Goal: Information Seeking & Learning: Learn about a topic

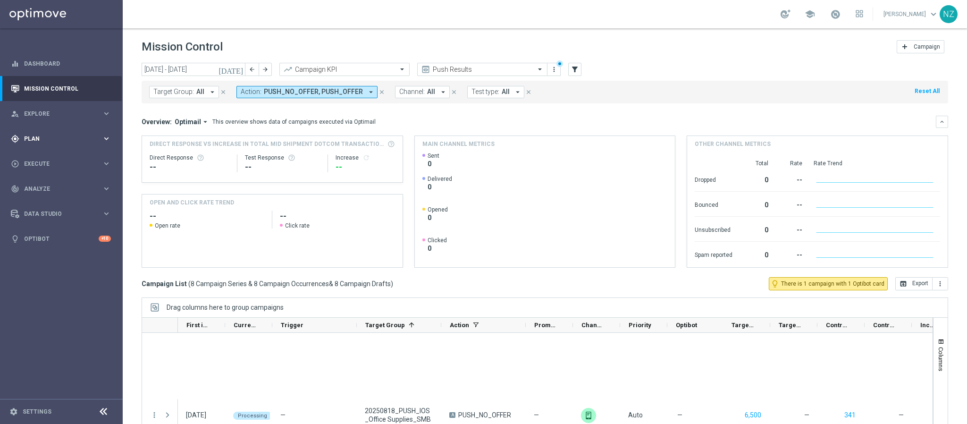
scroll to position [411, 0]
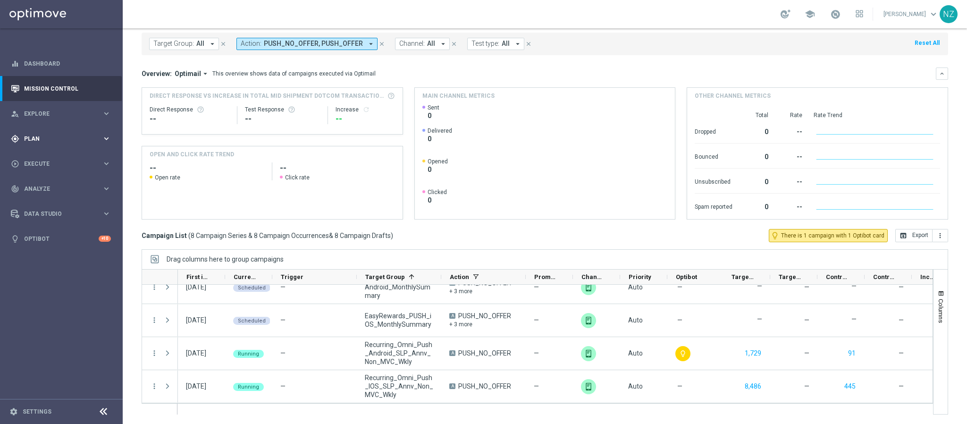
click at [37, 134] on div "gps_fixed Plan" at bounding box center [56, 138] width 91 height 8
click at [44, 259] on span "Analyze" at bounding box center [63, 259] width 78 height 6
click at [41, 207] on link "Customer 360" at bounding box center [62, 208] width 74 height 8
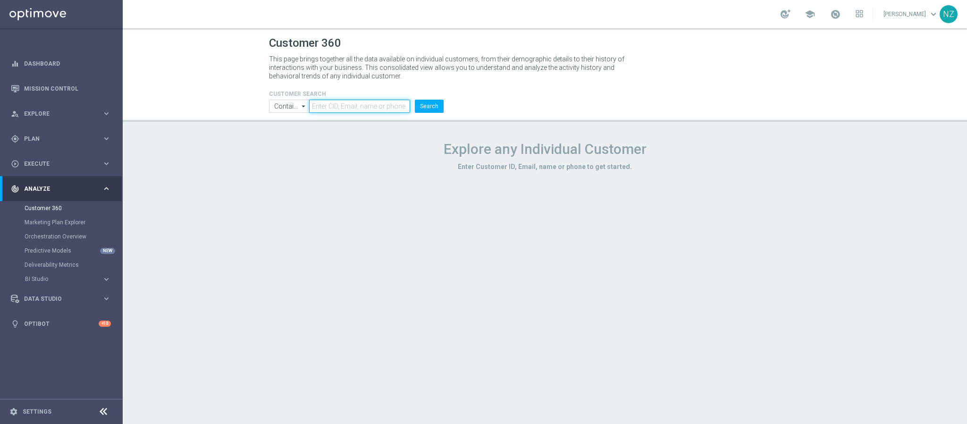
click at [330, 106] on input "text" at bounding box center [359, 106] width 101 height 13
paste input "[PHONE_NUMBER]"
click at [327, 103] on input "[PHONE_NUMBER]" at bounding box center [359, 106] width 101 height 13
click at [429, 103] on button "Search" at bounding box center [429, 106] width 29 height 13
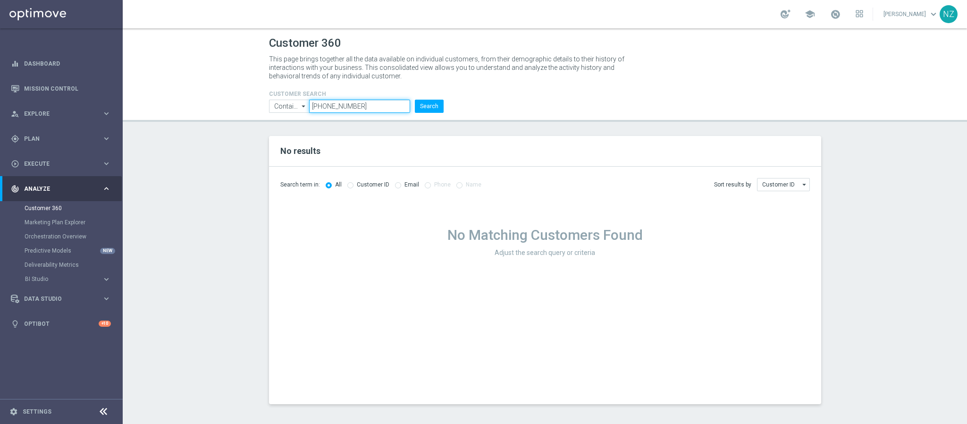
click at [337, 105] on input "[PHONE_NUMBER]" at bounding box center [359, 106] width 101 height 13
type input "5165328445"
click at [427, 104] on button "Search" at bounding box center [429, 106] width 29 height 13
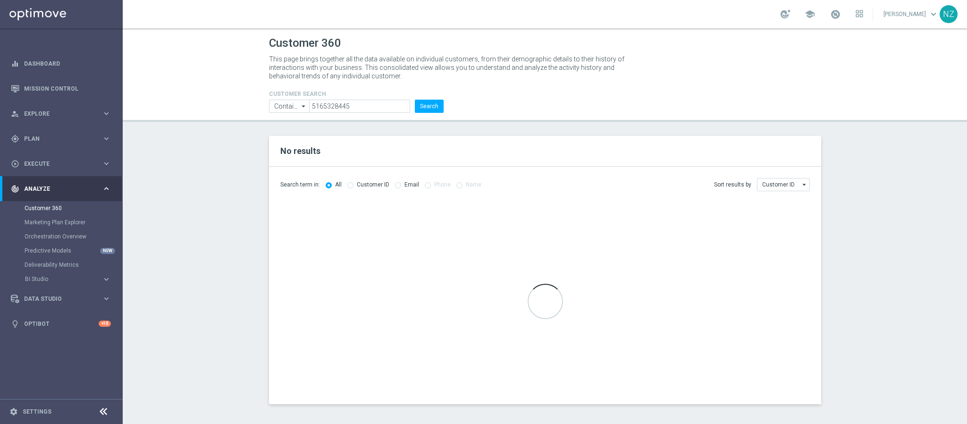
click at [303, 105] on icon "arrow_drop_down" at bounding box center [303, 106] width 9 height 12
click at [303, 105] on icon "search" at bounding box center [304, 106] width 8 height 10
click at [170, 136] on section "No results Search term in: All Customer ID Email Phone Name Sort results by" at bounding box center [545, 270] width 844 height 268
type input "Contains"
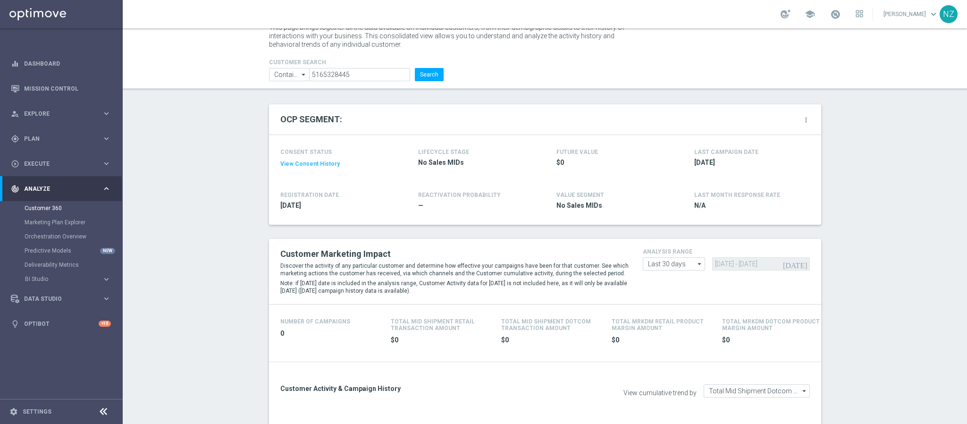
scroll to position [10, 0]
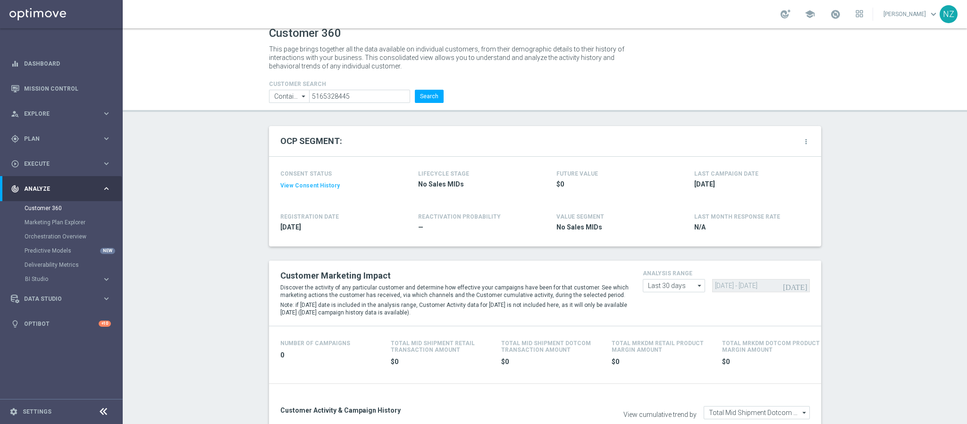
click at [313, 186] on button "View Consent History" at bounding box center [309, 186] width 59 height 8
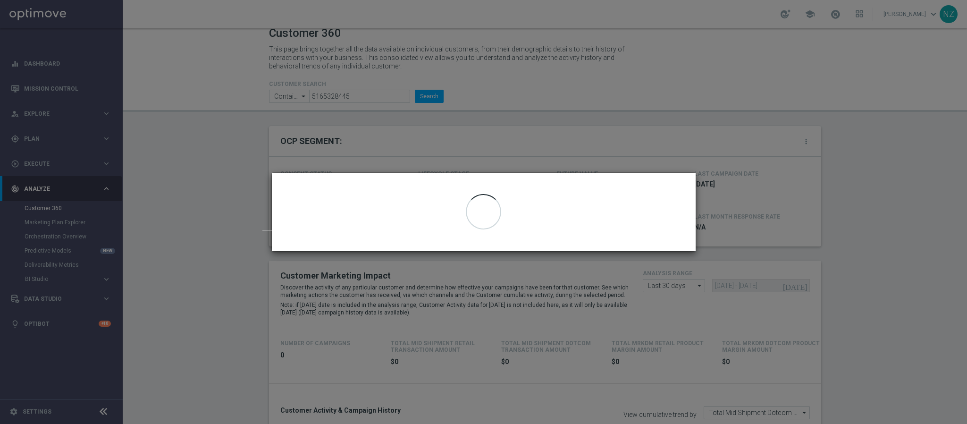
click at [154, 251] on modal-container "Consent Management: SMS_[PHONE_NUMBER] close Email | Optimail" at bounding box center [483, 212] width 967 height 424
click at [219, 167] on modal-container "Consent Management: SMS_[PHONE_NUMBER] close Email | Optimail" at bounding box center [483, 212] width 967 height 424
click at [241, 129] on modal-container "Consent Management: SMS_[PHONE_NUMBER] close Email | Optimail" at bounding box center [483, 212] width 967 height 424
click at [744, 207] on modal-container "Consent Management: SMS_[PHONE_NUMBER] close Email | Optimail" at bounding box center [483, 212] width 967 height 424
click at [886, 225] on modal-container "Consent Management: SMS_[PHONE_NUMBER] close Email | Optimail" at bounding box center [483, 212] width 967 height 424
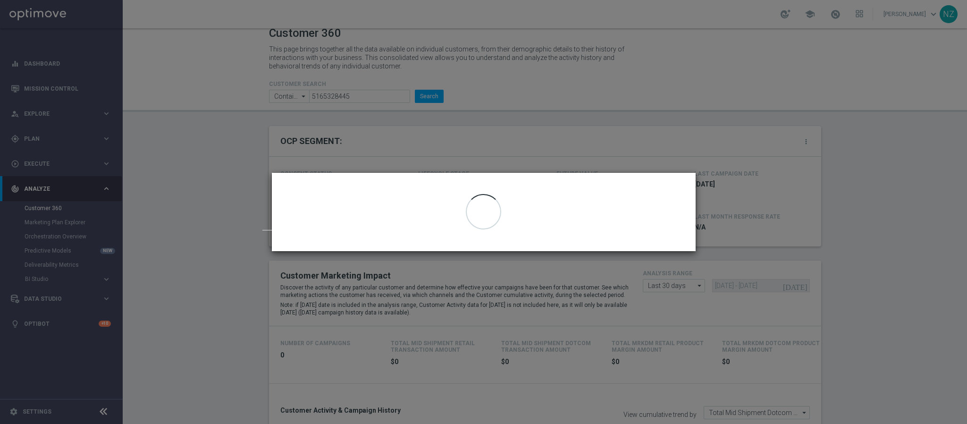
click at [378, 187] on div at bounding box center [484, 212] width 424 height 78
click at [354, 116] on modal-container "Consent Management: SMS_[PHONE_NUMBER] close Email | Optimail" at bounding box center [483, 212] width 967 height 424
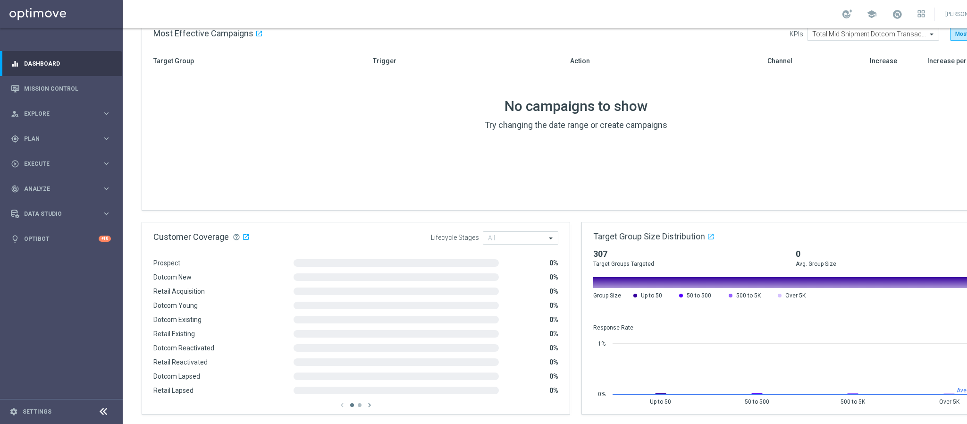
scroll to position [495, 0]
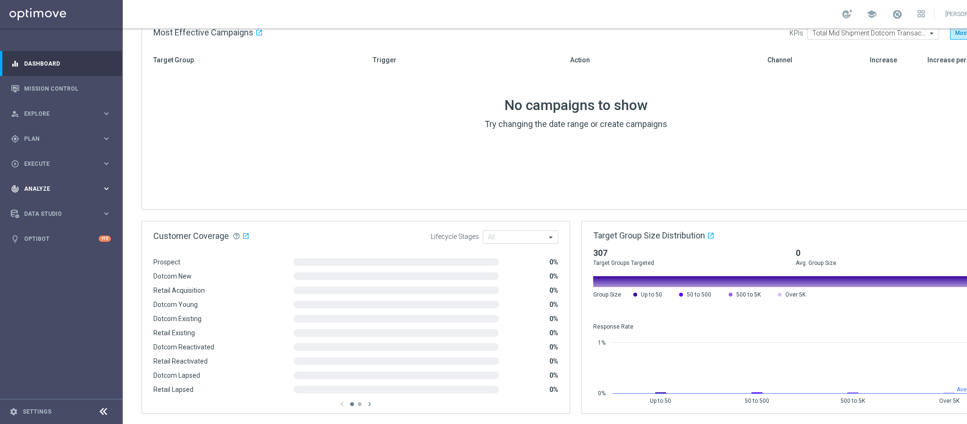
click at [43, 192] on div "track_changes Analyze" at bounding box center [56, 188] width 91 height 8
drag, startPoint x: 54, startPoint y: 208, endPoint x: 112, endPoint y: 286, distance: 97.2
click at [54, 208] on link "Customer 360" at bounding box center [62, 208] width 74 height 8
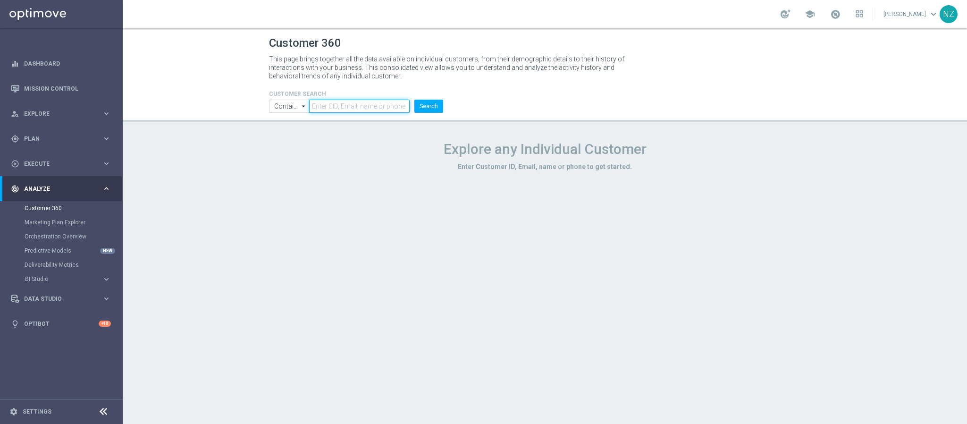
click at [326, 109] on input "text" at bounding box center [359, 106] width 101 height 13
type input "bob@nosocklife.com"
click at [435, 106] on button "Search" at bounding box center [428, 106] width 29 height 13
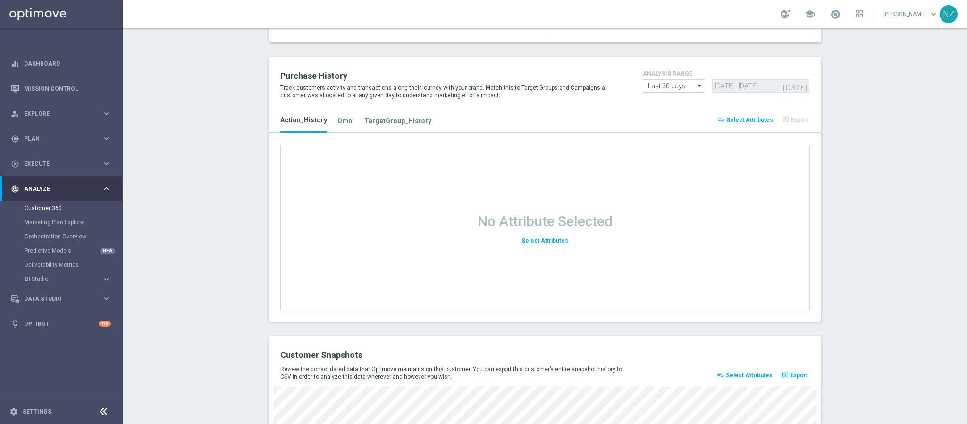
scroll to position [1039, 0]
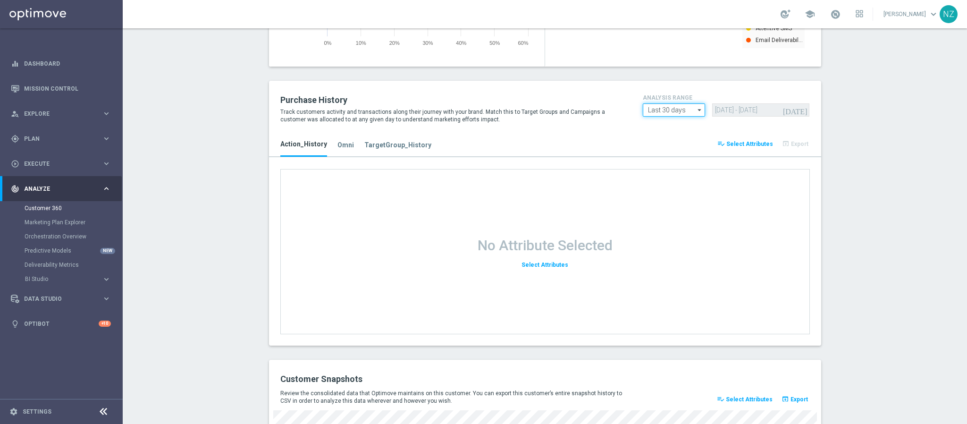
click at [679, 112] on input "Last 30 days" at bounding box center [674, 109] width 62 height 13
click at [677, 162] on div "Custom" at bounding box center [681, 165] width 62 height 13
type input "Custom"
click at [765, 107] on input "[DATE] - [DATE]" at bounding box center [760, 109] width 97 height 13
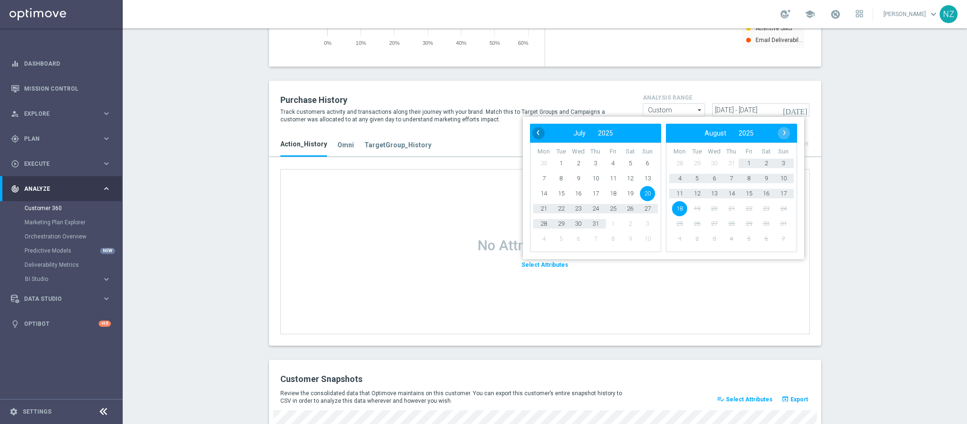
click at [537, 133] on span "‹" at bounding box center [538, 132] width 12 height 12
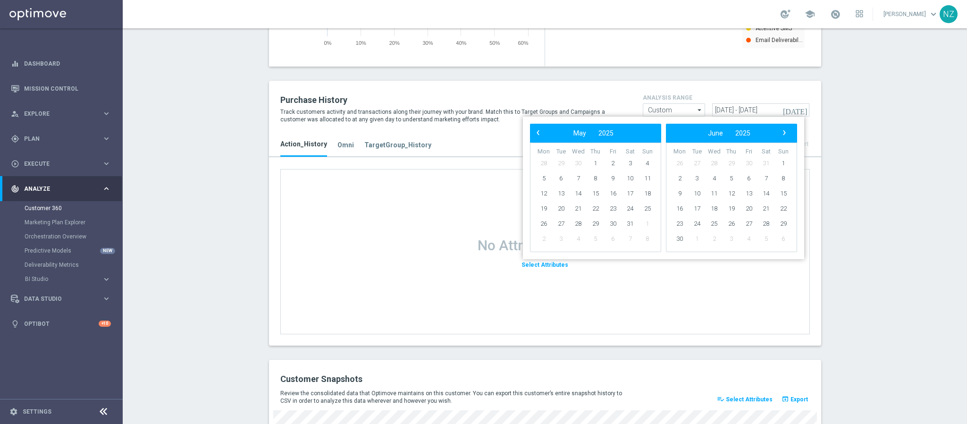
click at [537, 133] on span "‹" at bounding box center [538, 132] width 12 height 12
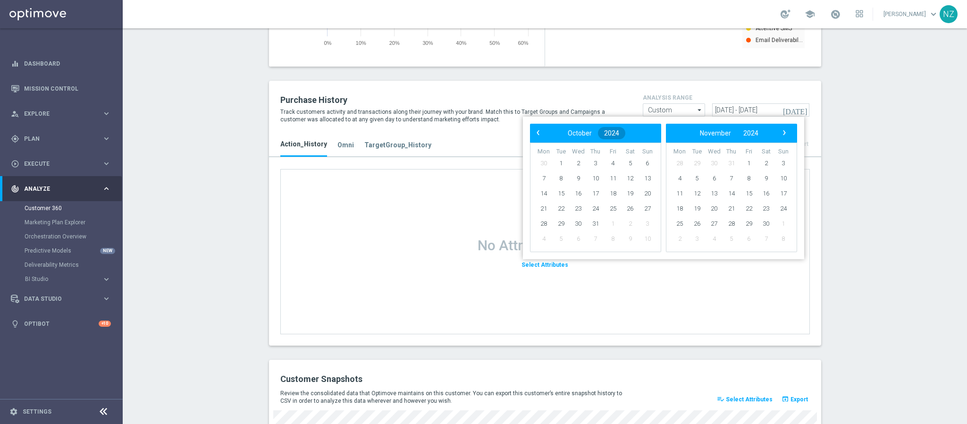
click at [609, 133] on span "2024" at bounding box center [611, 133] width 15 height 8
click at [541, 182] on span "2021" at bounding box center [550, 184] width 22 height 22
click at [545, 235] on span "October" at bounding box center [553, 234] width 36 height 14
click at [743, 131] on button "2021" at bounding box center [750, 133] width 27 height 12
click at [644, 212] on span "2025" at bounding box center [641, 210] width 22 height 22
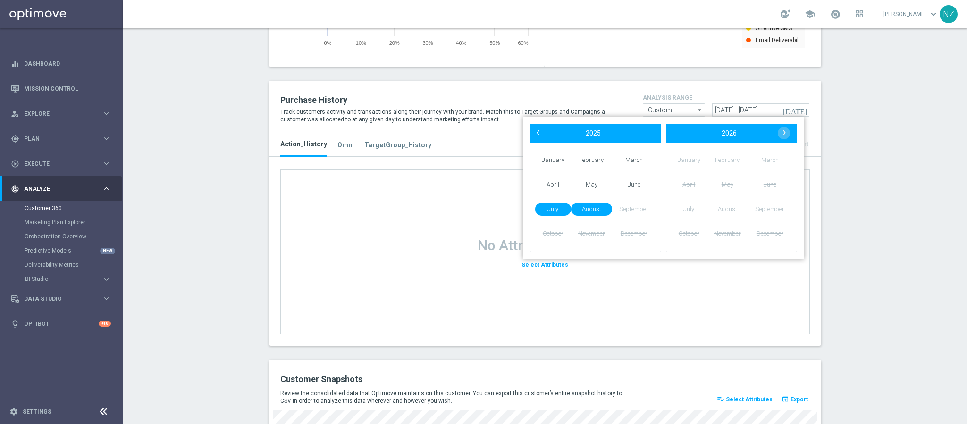
click at [588, 211] on span "August" at bounding box center [591, 209] width 41 height 14
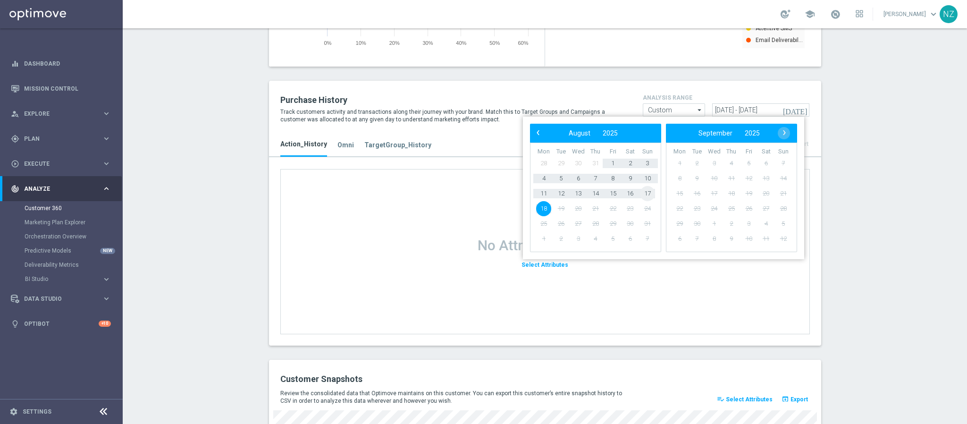
click at [650, 194] on span "17" at bounding box center [647, 193] width 15 height 15
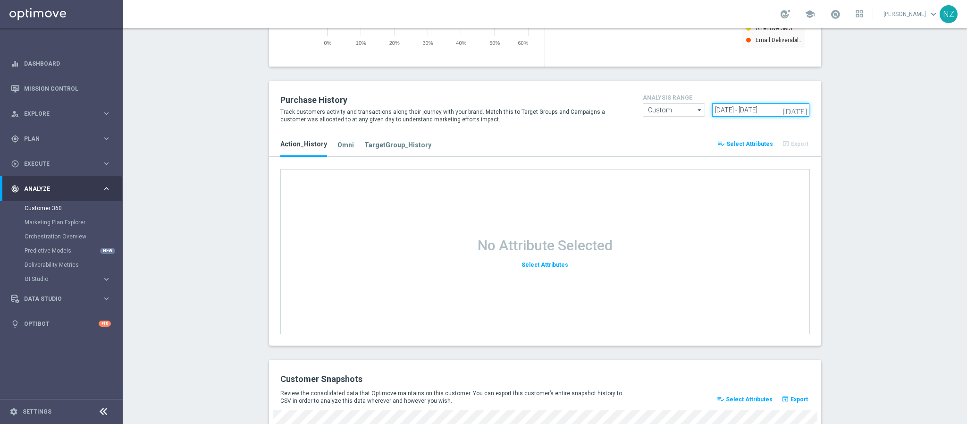
click at [746, 109] on input "[DATE] - [DATE]" at bounding box center [760, 109] width 97 height 13
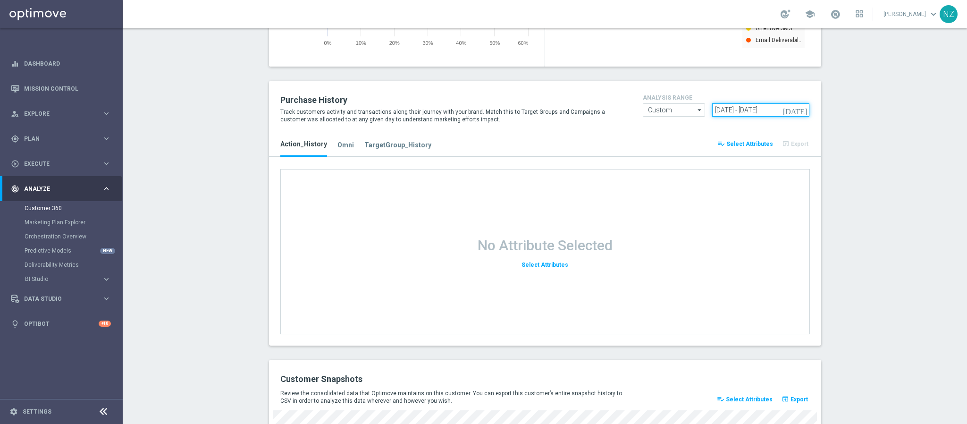
click at [737, 110] on input "[DATE] - [DATE]" at bounding box center [760, 109] width 97 height 13
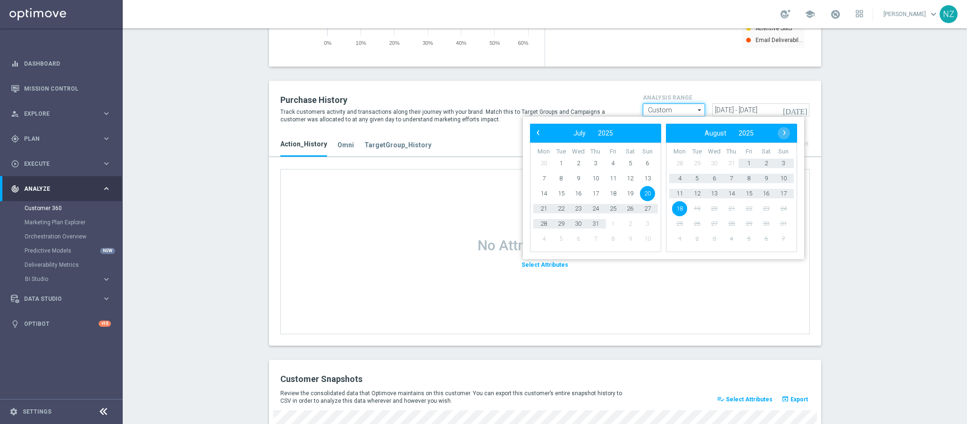
click at [670, 112] on input "Custom" at bounding box center [674, 109] width 62 height 13
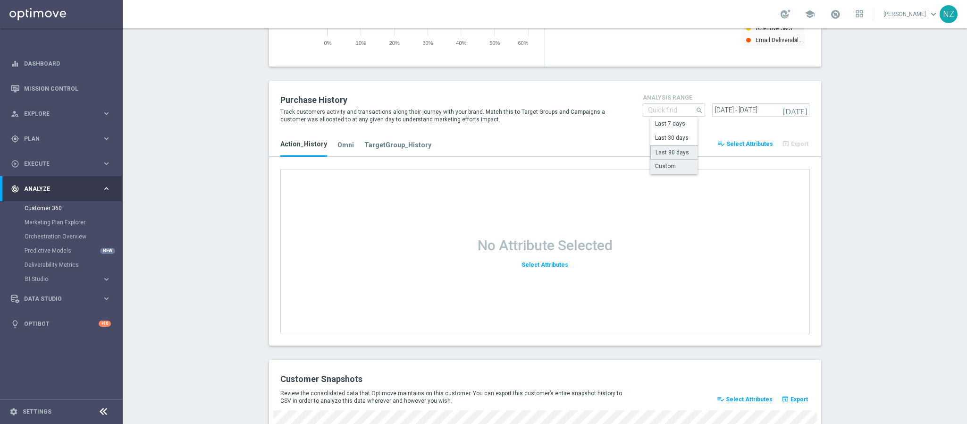
click at [674, 155] on div "Last 90 days" at bounding box center [672, 152] width 34 height 8
type input "Last 90 days"
type input "21 May 2025 - 18 Aug 2025"
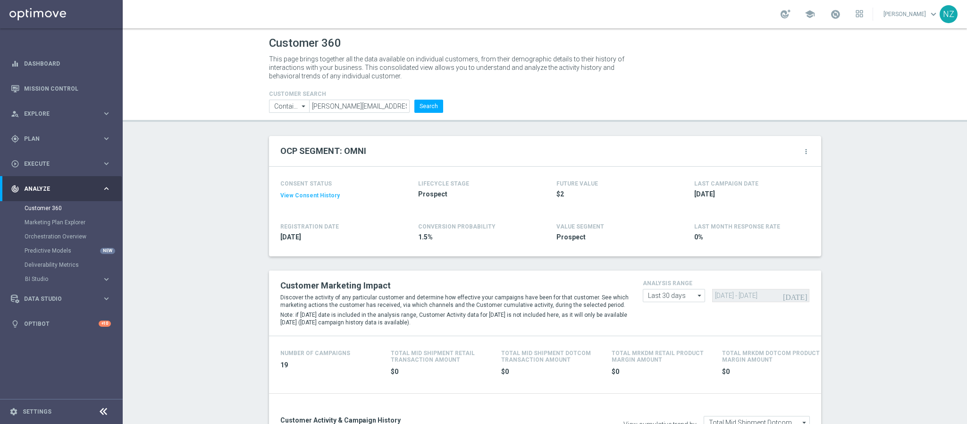
click at [314, 194] on button "View Consent History" at bounding box center [309, 196] width 59 height 8
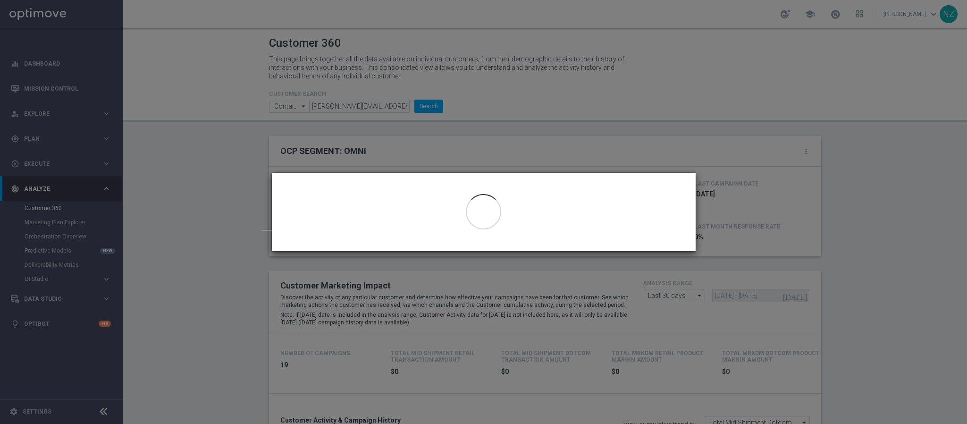
click at [182, 214] on modal-container "Consent Management: 10443700186 close Email bob@nosocklife.com | Optimail" at bounding box center [483, 212] width 967 height 424
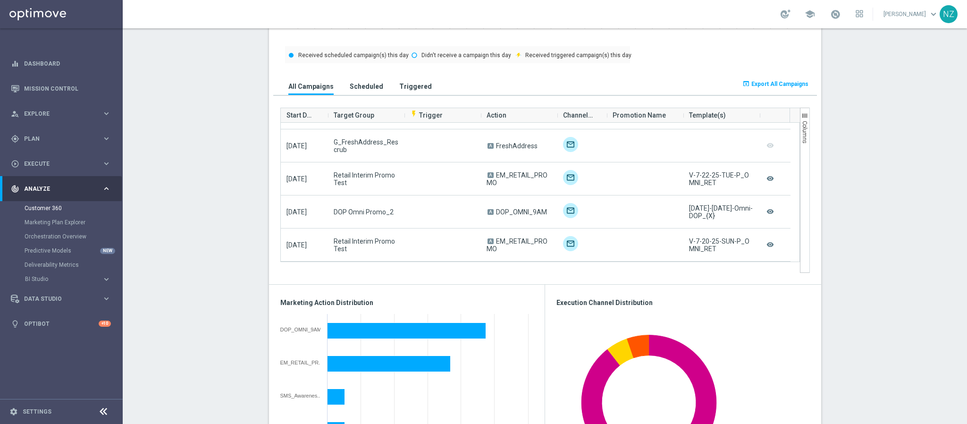
scroll to position [637, 0]
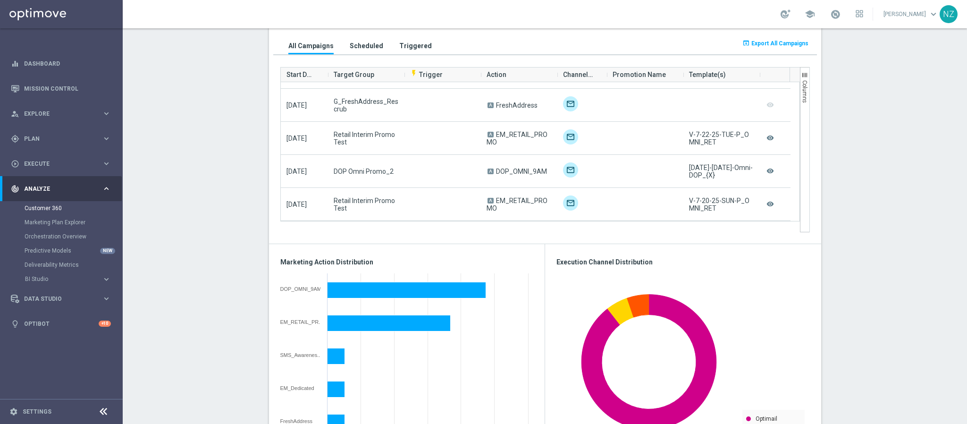
click at [175, 193] on section "OCP SEGMENT: OMNI more_vert CONSENT STATUS View Consent History REGISTRATION DA…" at bounding box center [545, 251] width 844 height 1504
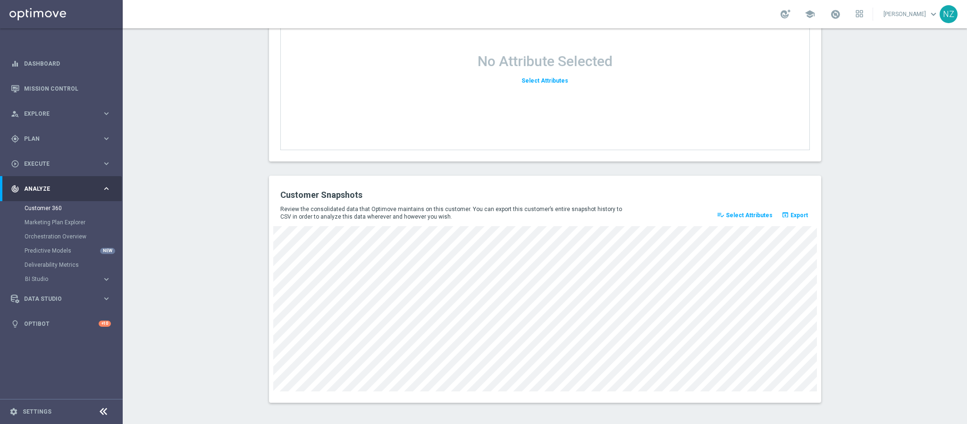
scroll to position [1224, 0]
click at [756, 213] on span "Select Attributes" at bounding box center [749, 213] width 47 height 7
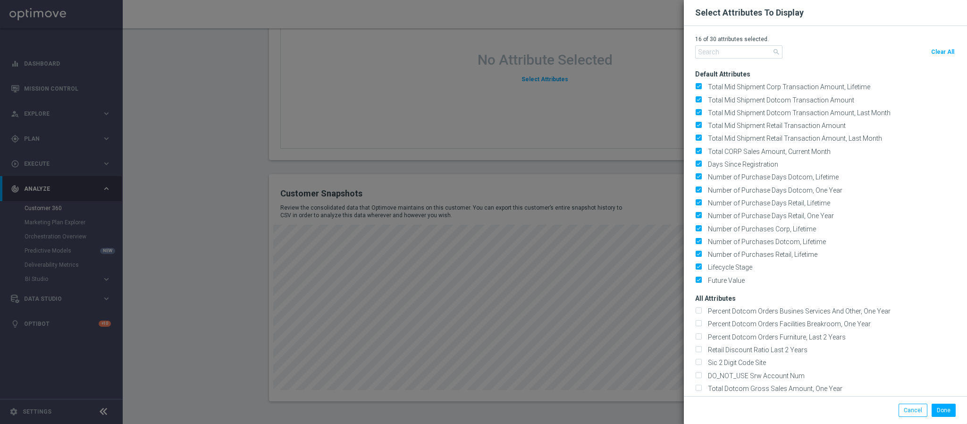
click at [931, 50] on span "Clear All" at bounding box center [942, 52] width 23 height 7
checkbox input "false"
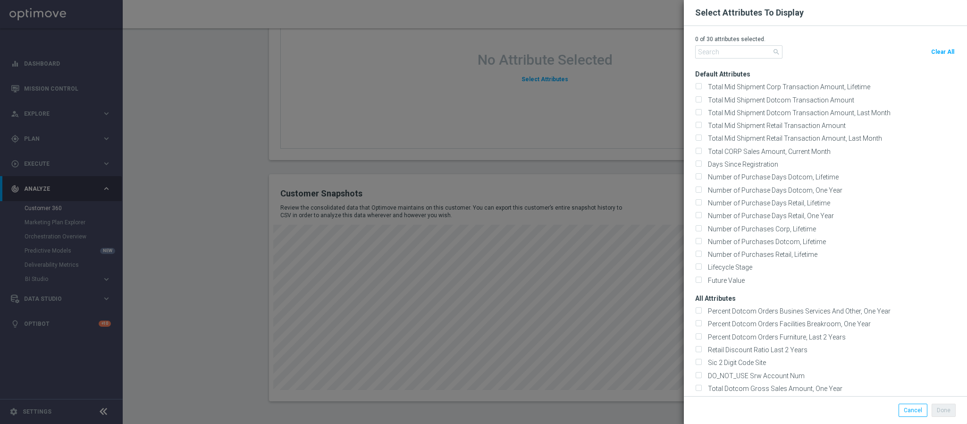
checkbox input "false"
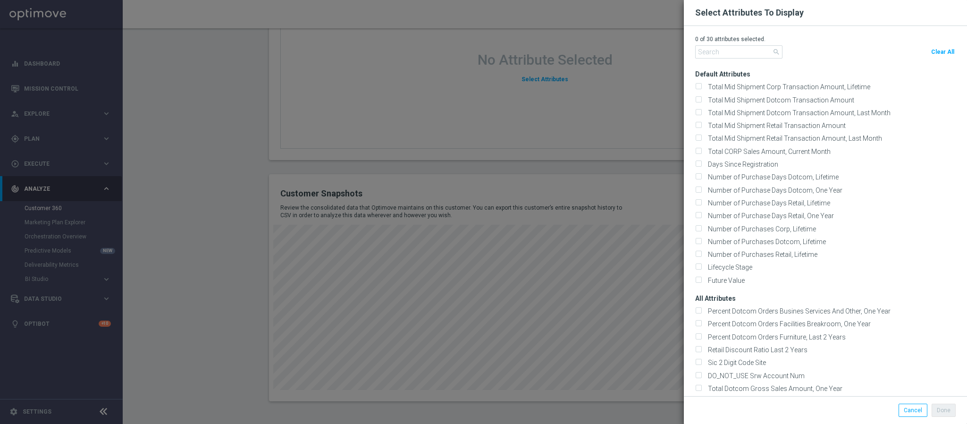
checkbox input "false"
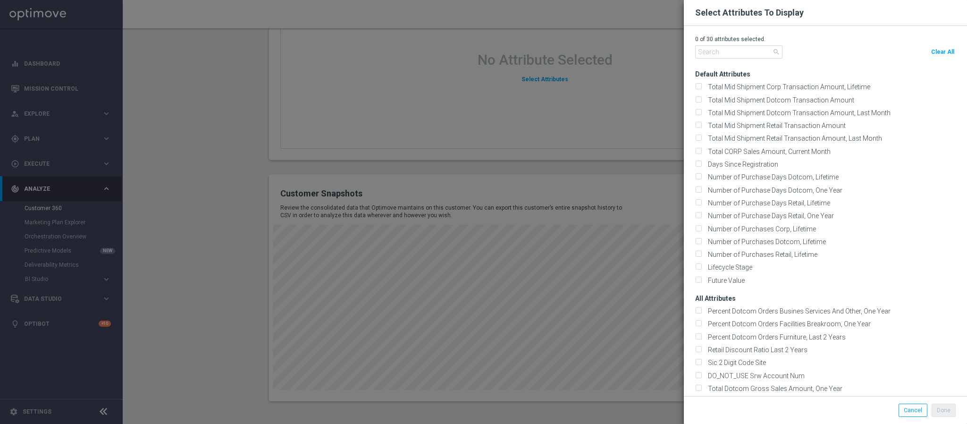
checkbox input "false"
click at [704, 50] on input "text" at bounding box center [738, 51] width 87 height 13
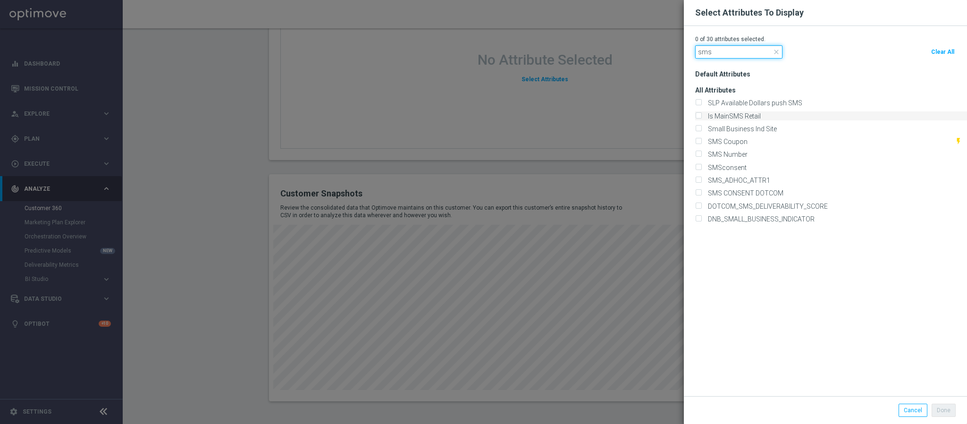
type input "sms"
click at [695, 117] on input "Is MainSMS Retail" at bounding box center [698, 116] width 6 height 6
checkbox input "true"
click at [695, 197] on input "SMS CONSENT DOTCOM" at bounding box center [698, 194] width 6 height 6
checkbox input "true"
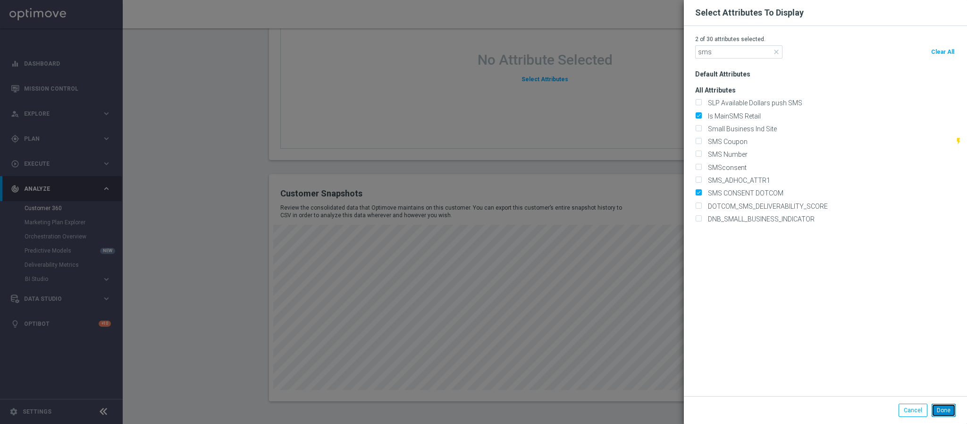
click at [939, 408] on button "Done" at bounding box center [943, 409] width 24 height 13
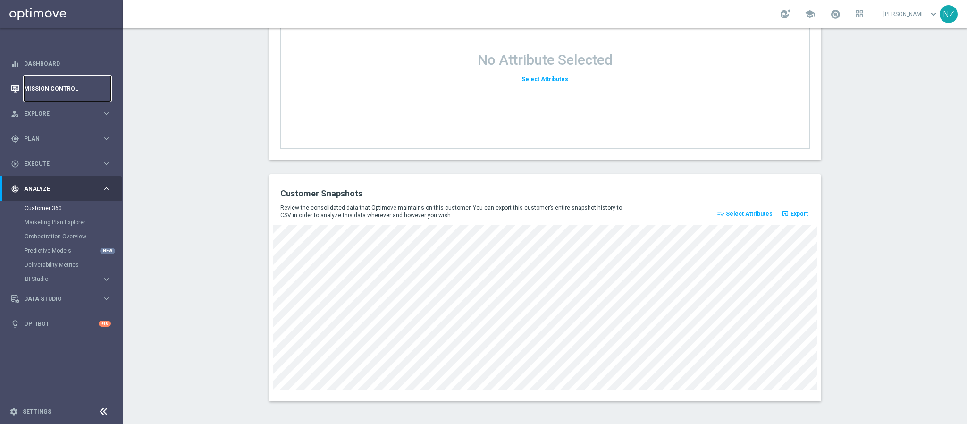
click at [52, 94] on link "Mission Control" at bounding box center [67, 88] width 87 height 25
